Goal: Task Accomplishment & Management: Complete application form

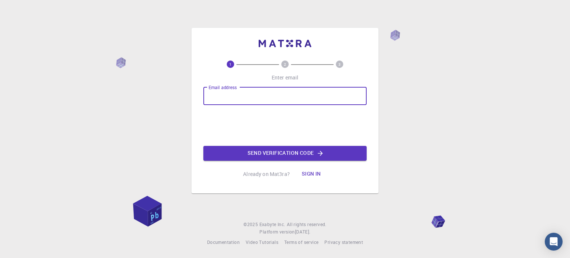
click at [253, 98] on input "Email address" at bounding box center [284, 96] width 163 height 18
type input "[EMAIL_ADDRESS][DOMAIN_NAME]"
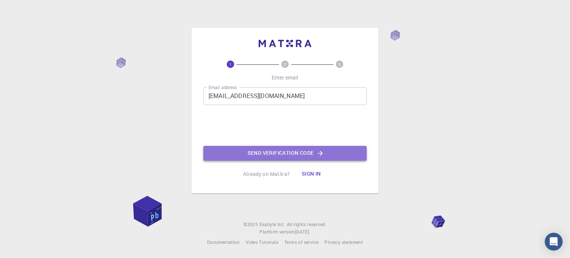
click at [274, 151] on button "Send verification code" at bounding box center [284, 153] width 163 height 15
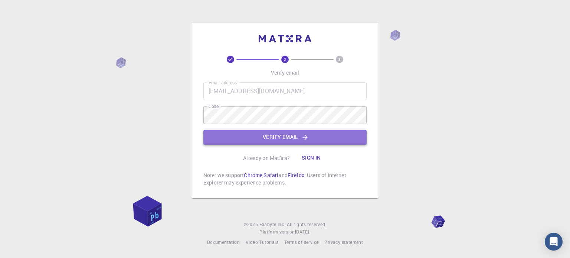
click at [273, 141] on button "Verify email" at bounding box center [284, 137] width 163 height 15
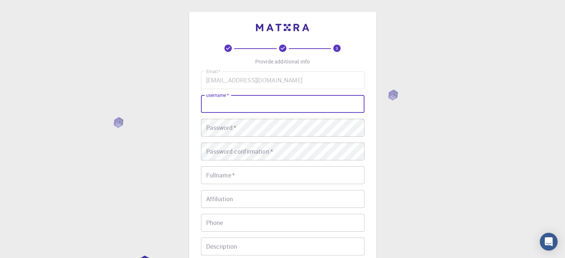
click at [236, 106] on input "username   *" at bounding box center [282, 104] width 163 height 18
type input "ELLIE"
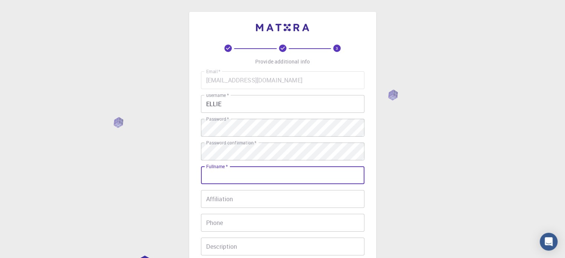
click at [240, 168] on input "Fullname   *" at bounding box center [282, 175] width 163 height 18
type input "[PERSON_NAME]"
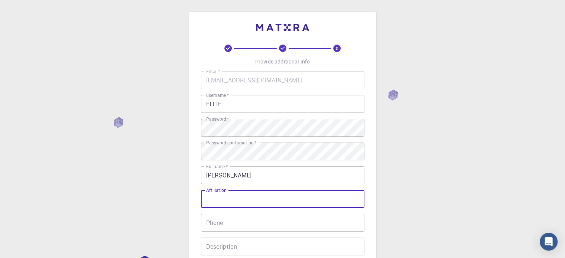
click at [222, 205] on input "Affiliation" at bounding box center [282, 199] width 163 height 18
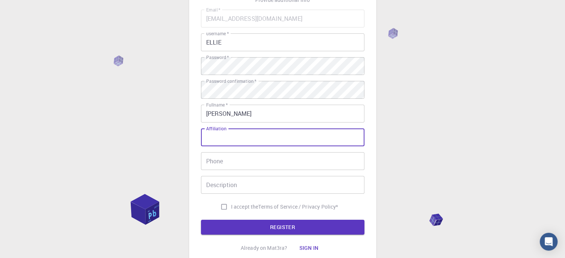
scroll to position [62, 0]
type input "none"
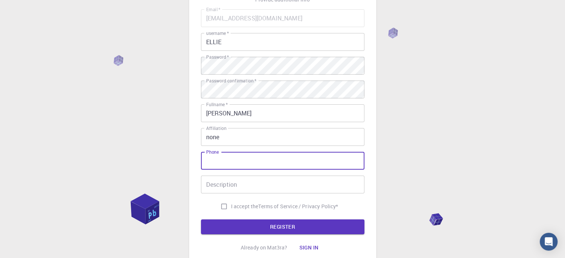
click at [265, 163] on input "Phone" at bounding box center [282, 161] width 163 height 18
type input "09552585951"
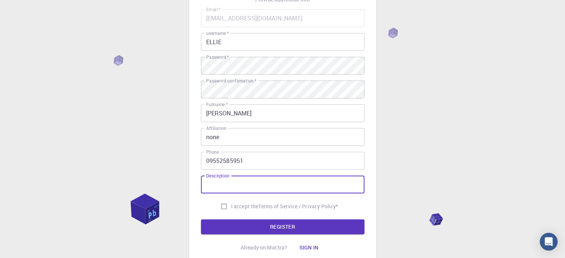
click at [269, 185] on input "Description" at bounding box center [282, 185] width 163 height 18
type input "none"
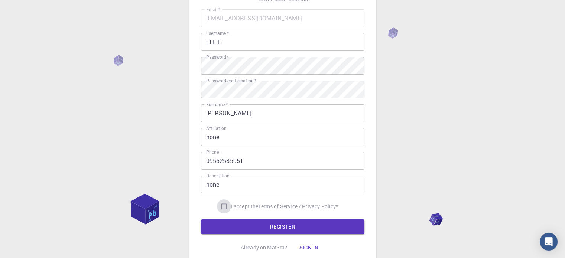
click at [224, 208] on input "I accept the Terms of Service / Privacy Policy *" at bounding box center [224, 206] width 14 height 14
checkbox input "true"
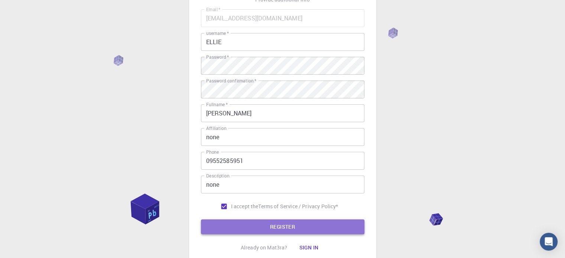
click at [258, 225] on button "REGISTER" at bounding box center [282, 226] width 163 height 15
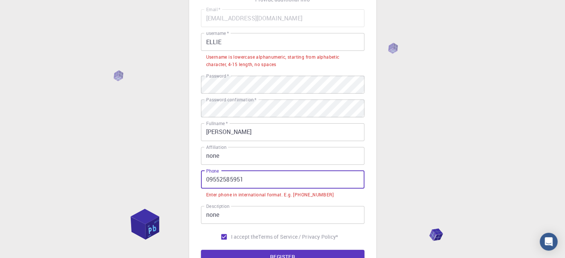
drag, startPoint x: 213, startPoint y: 178, endPoint x: 206, endPoint y: 178, distance: 6.7
click at [206, 178] on input "09552585951" at bounding box center [282, 180] width 163 height 18
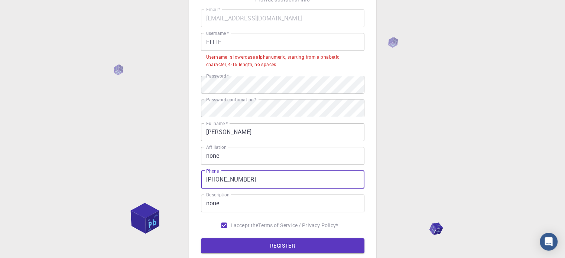
type input "[PHONE_NUMBER]"
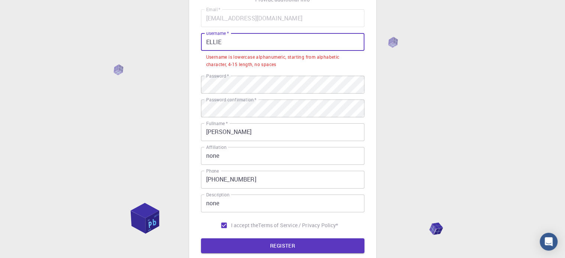
click at [240, 44] on input "ELLIE" at bounding box center [282, 42] width 163 height 18
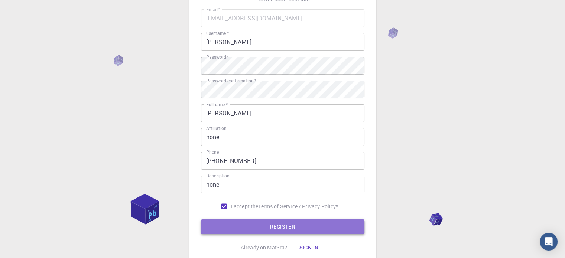
click at [269, 230] on button "REGISTER" at bounding box center [282, 226] width 163 height 15
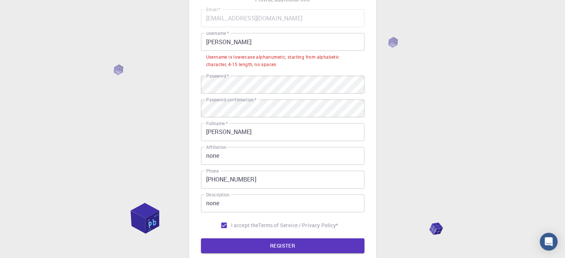
drag, startPoint x: 247, startPoint y: 31, endPoint x: 235, endPoint y: 41, distance: 15.8
click at [235, 41] on div "Email   * [EMAIL_ADDRESS][DOMAIN_NAME] Email   * username   * [PERSON_NAME] use…" at bounding box center [282, 120] width 163 height 223
click at [235, 41] on input "[PERSON_NAME]" at bounding box center [282, 42] width 163 height 18
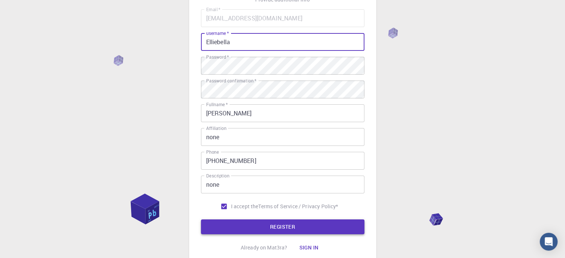
type input "Elliebella"
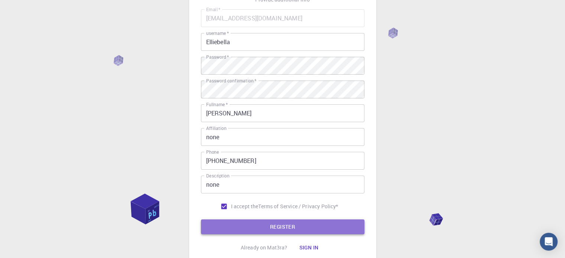
click at [258, 234] on button "REGISTER" at bounding box center [282, 226] width 163 height 15
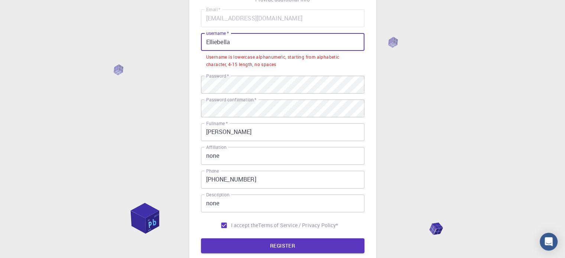
drag, startPoint x: 283, startPoint y: 46, endPoint x: 205, endPoint y: 43, distance: 78.0
click at [205, 43] on input "Elliebella" at bounding box center [282, 42] width 163 height 18
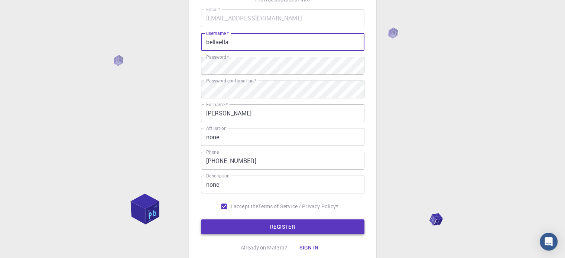
type input "bellaella"
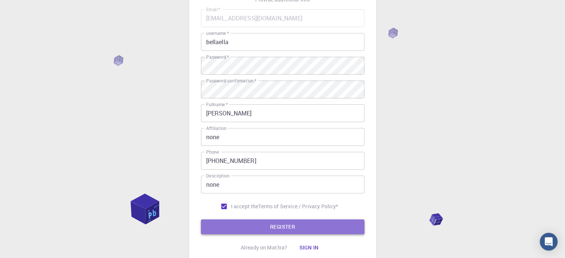
click at [314, 223] on button "REGISTER" at bounding box center [282, 226] width 163 height 15
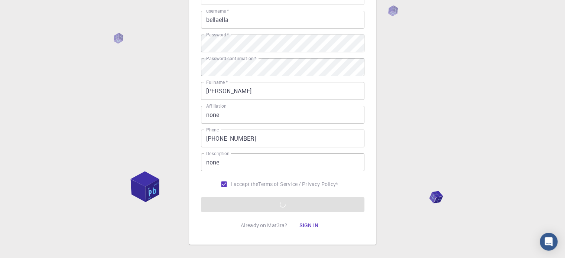
scroll to position [120, 0]
